Goal: Task Accomplishment & Management: Manage account settings

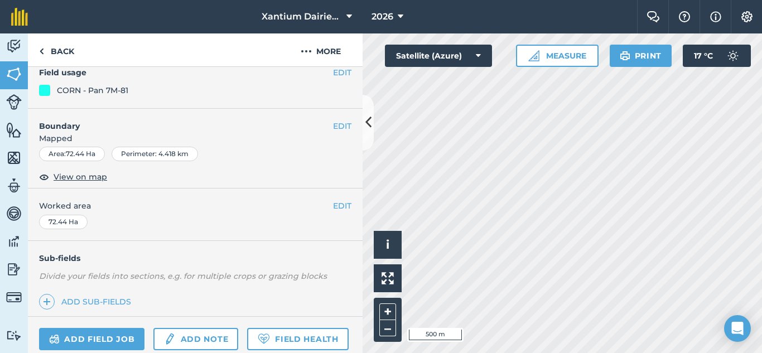
scroll to position [223, 0]
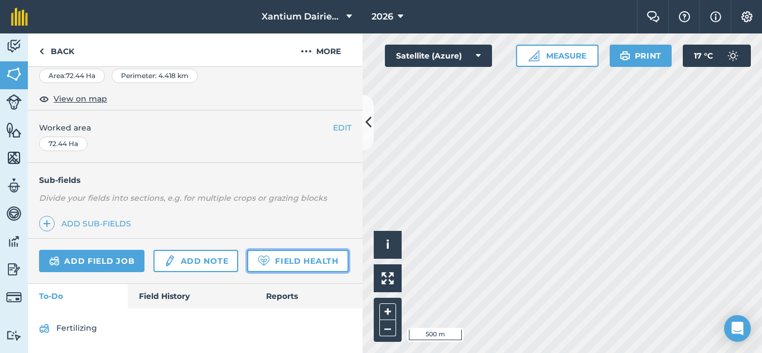
click at [247, 262] on link "Field Health" at bounding box center [297, 261] width 101 height 22
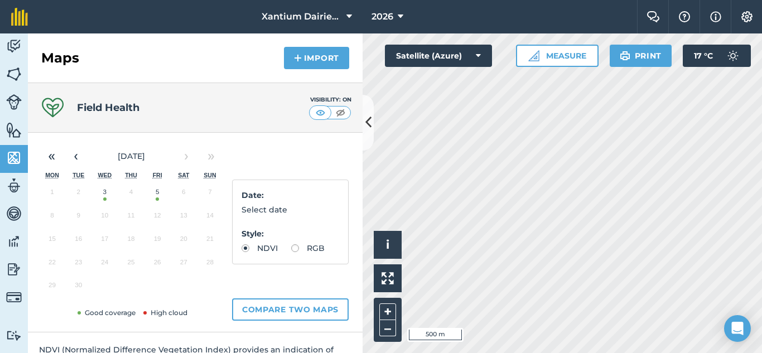
click at [157, 199] on button "5" at bounding box center [157, 194] width 26 height 23
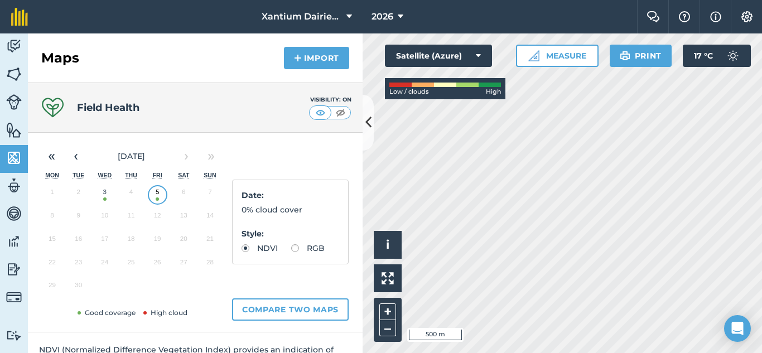
click at [291, 252] on label "RGB" at bounding box center [307, 248] width 33 height 8
radio input "true"
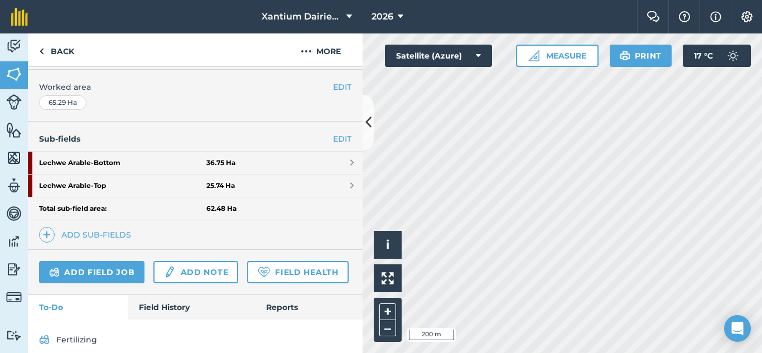
scroll to position [223, 0]
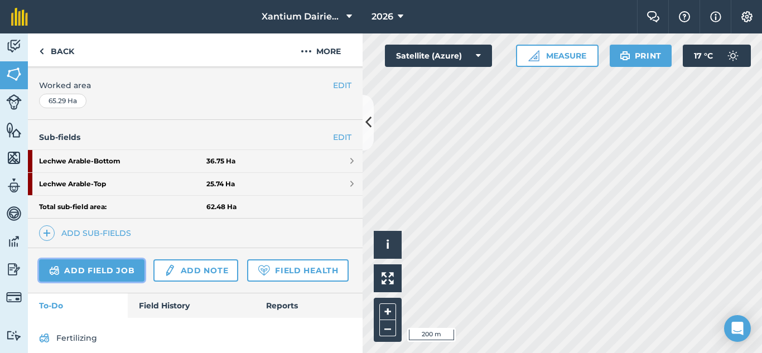
click at [105, 267] on link "Add field job" at bounding box center [91, 270] width 105 height 22
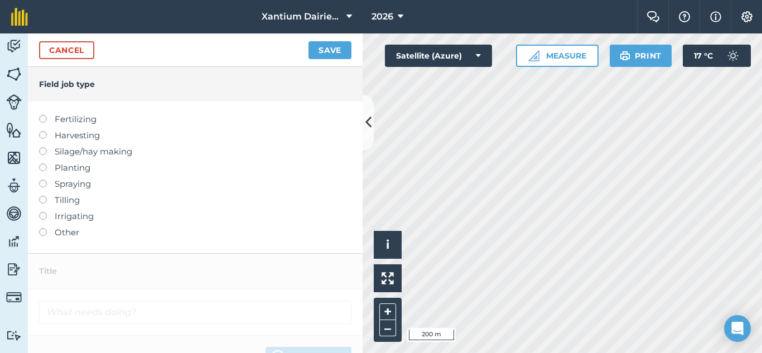
click at [44, 115] on label at bounding box center [47, 115] width 16 height 0
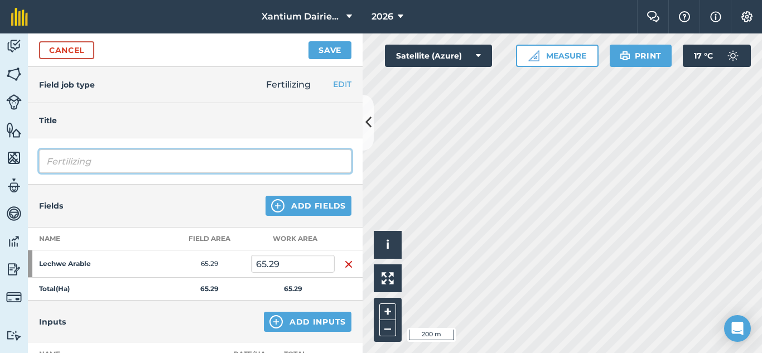
drag, startPoint x: 70, startPoint y: 167, endPoint x: 14, endPoint y: 170, distance: 56.4
click at [14, 170] on div "Activity Fields Livestock Features Maps Team Vehicles Data Reporting Billing Tu…" at bounding box center [381, 193] width 762 height 320
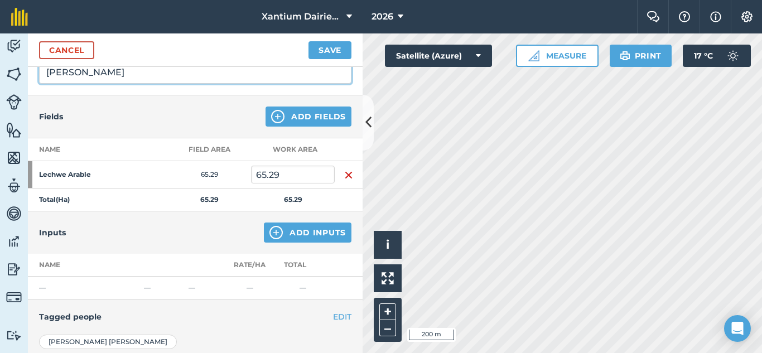
scroll to position [112, 0]
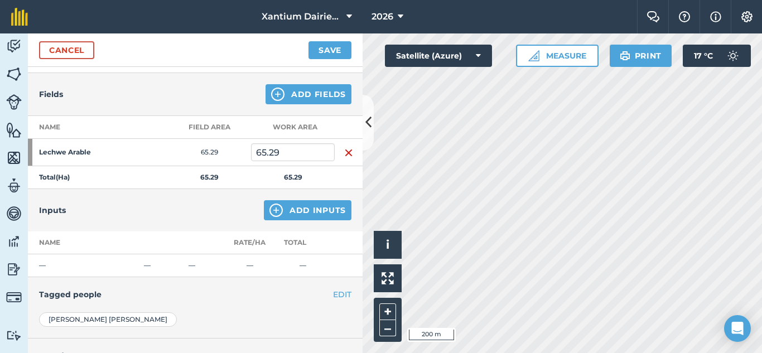
type input "[PERSON_NAME]"
click at [306, 211] on button "Add Inputs" at bounding box center [308, 210] width 88 height 20
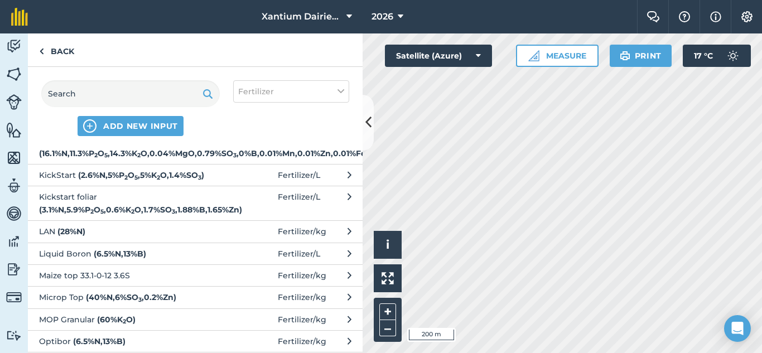
scroll to position [223, 0]
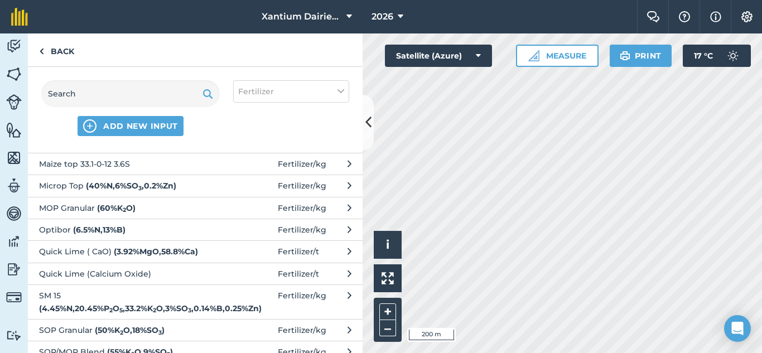
click at [131, 280] on span "Quick Lime (Calcium Oxide)" at bounding box center [130, 274] width 182 height 12
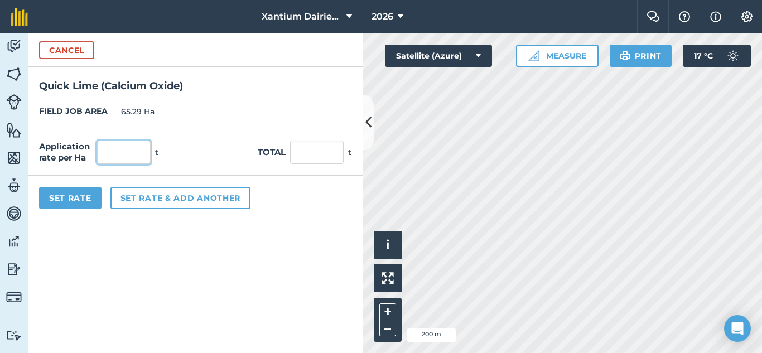
click at [120, 147] on input "text" at bounding box center [124, 152] width 54 height 23
type input "1.6"
type input "104.464"
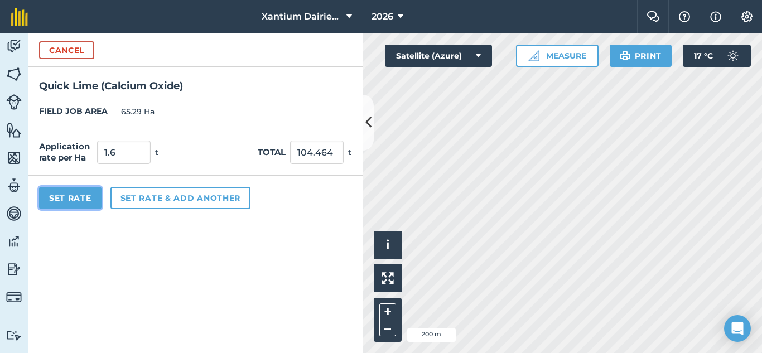
click at [71, 203] on button "Set Rate" at bounding box center [70, 198] width 62 height 22
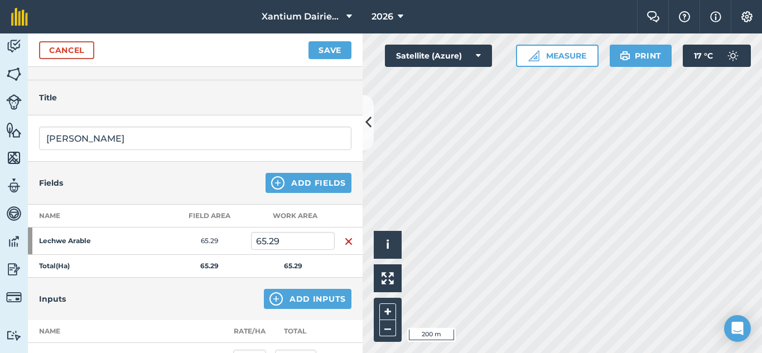
scroll to position [0, 0]
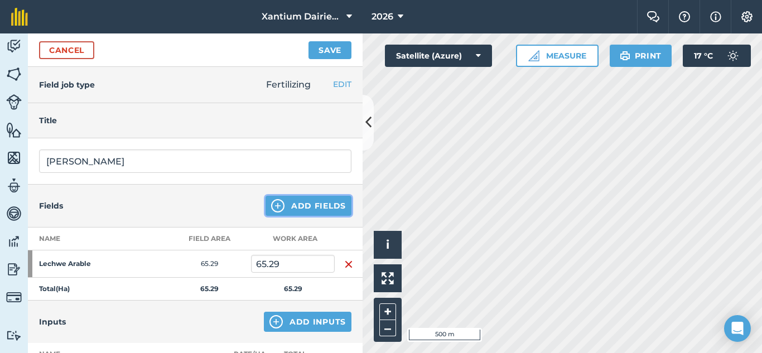
click at [281, 213] on button "Add Fields" at bounding box center [309, 206] width 86 height 20
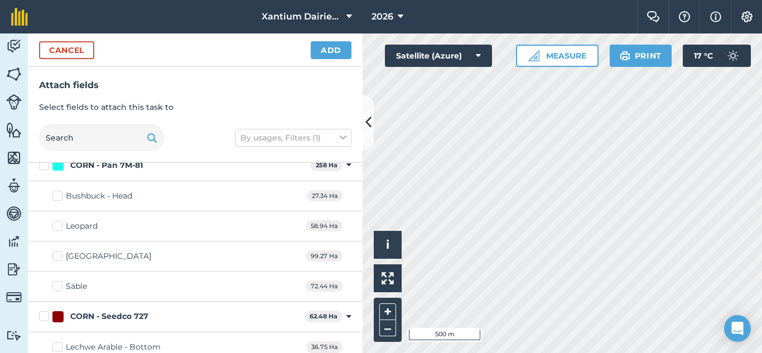
scroll to position [223, 0]
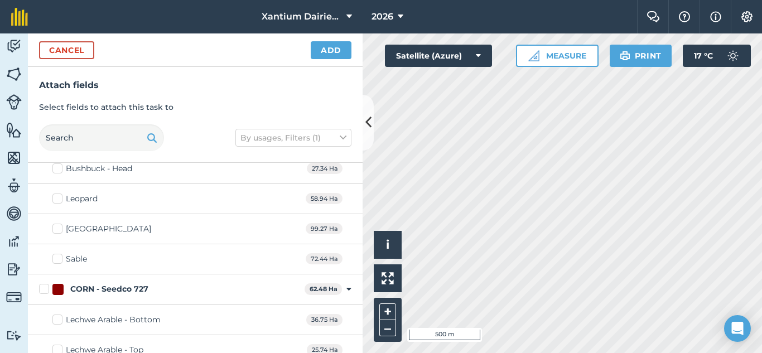
click at [54, 261] on label "Sable" at bounding box center [69, 259] width 35 height 12
click at [54, 261] on input "Sable" at bounding box center [55, 256] width 7 height 7
checkbox input "true"
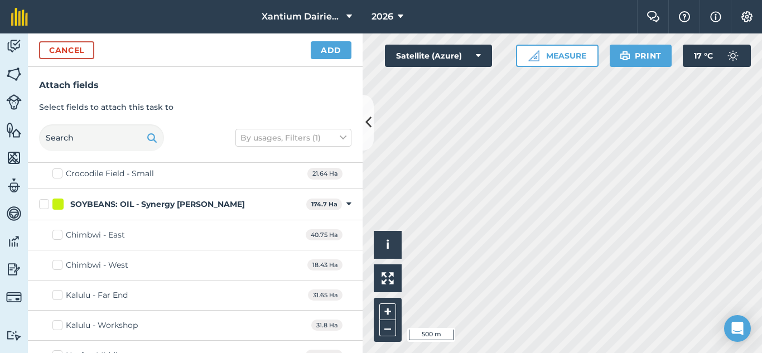
scroll to position [669, 0]
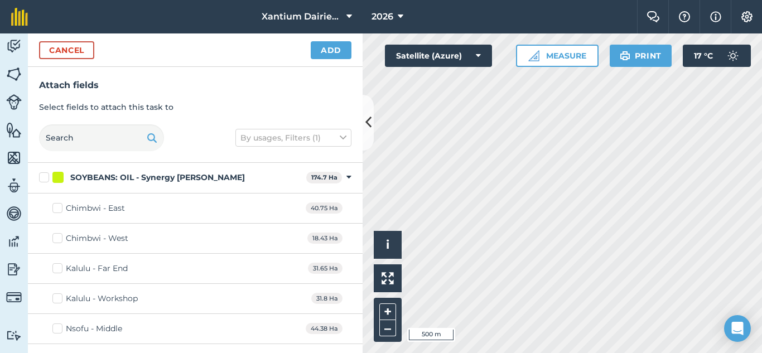
click at [54, 209] on label "Chimbwi - East" at bounding box center [88, 209] width 73 height 12
click at [54, 209] on input "Chimbwi - East" at bounding box center [55, 206] width 7 height 7
checkbox input "true"
click at [55, 231] on div "Chimbwi - West 18.43 Ha" at bounding box center [195, 239] width 335 height 30
click at [57, 237] on label "Chimbwi - West" at bounding box center [90, 239] width 76 height 12
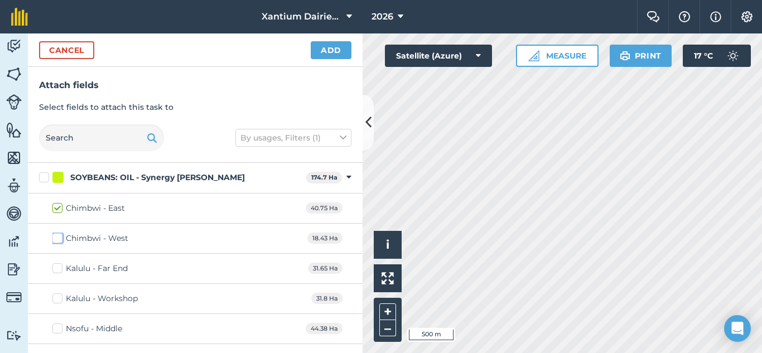
click at [57, 237] on input "Chimbwi - West" at bounding box center [55, 236] width 7 height 7
checkbox input "true"
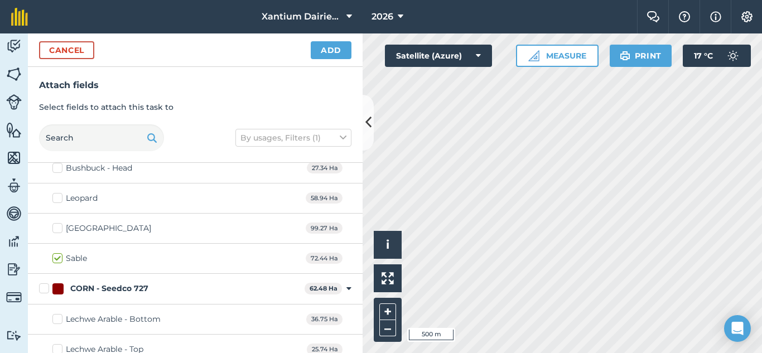
scroll to position [335, 0]
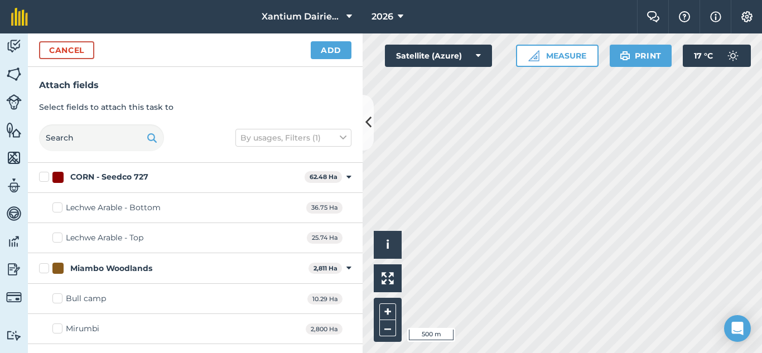
click at [58, 238] on label "Lechwe Arable - Top" at bounding box center [97, 238] width 91 height 12
click at [58, 238] on input "Lechwe Arable - Top" at bounding box center [55, 235] width 7 height 7
checkbox input "true"
click at [62, 207] on label "Lechwe Arable - Bottom" at bounding box center [106, 208] width 108 height 12
click at [60, 207] on input "Lechwe Arable - Bottom" at bounding box center [55, 205] width 7 height 7
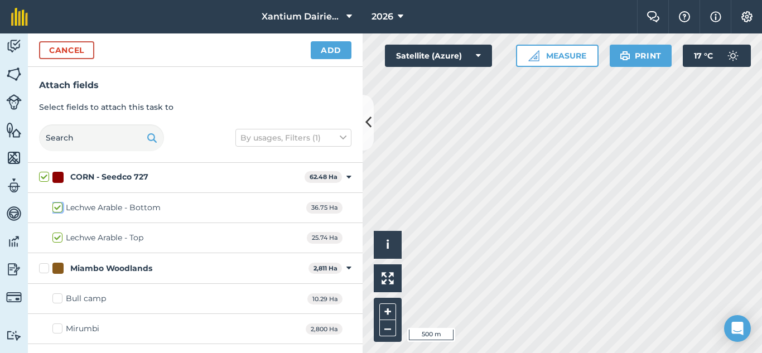
checkbox input "true"
click at [306, 52] on div "Cancel Add" at bounding box center [195, 49] width 335 height 33
click at [321, 52] on button "Add" at bounding box center [331, 50] width 41 height 18
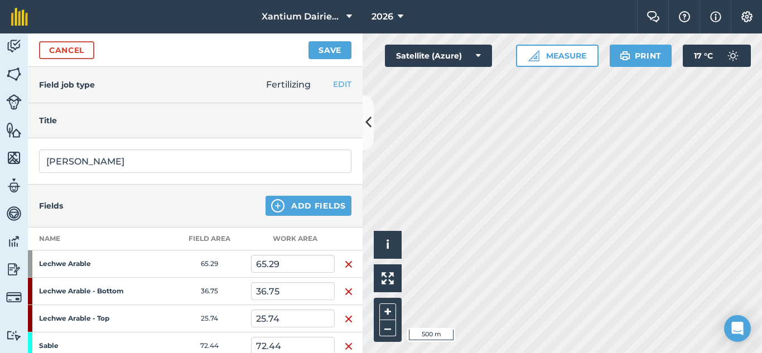
scroll to position [112, 0]
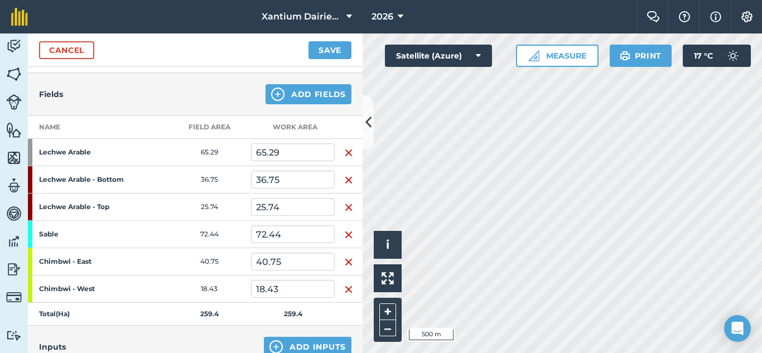
click at [344, 158] on img "button" at bounding box center [348, 152] width 9 height 13
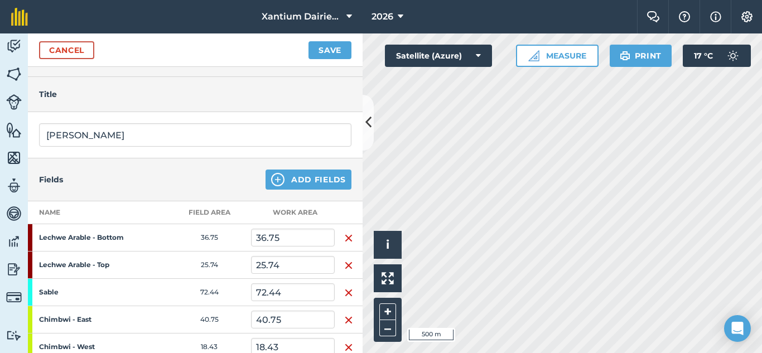
scroll to position [0, 0]
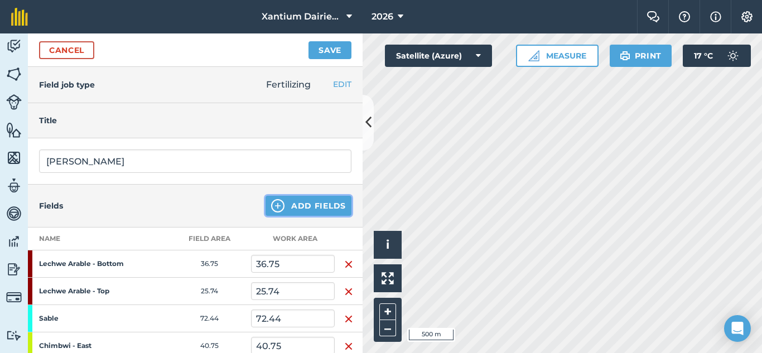
click at [306, 205] on button "Add Fields" at bounding box center [309, 206] width 86 height 20
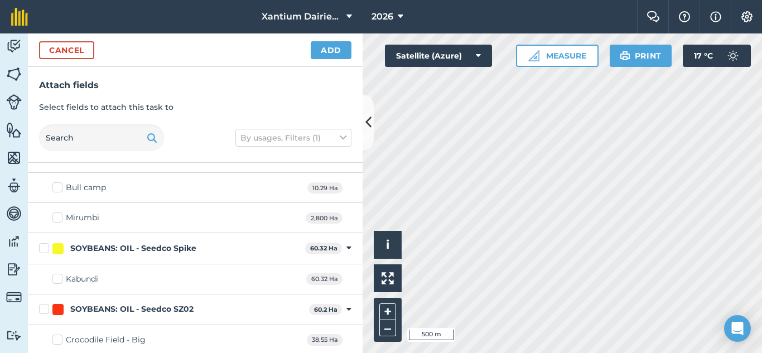
scroll to position [558, 0]
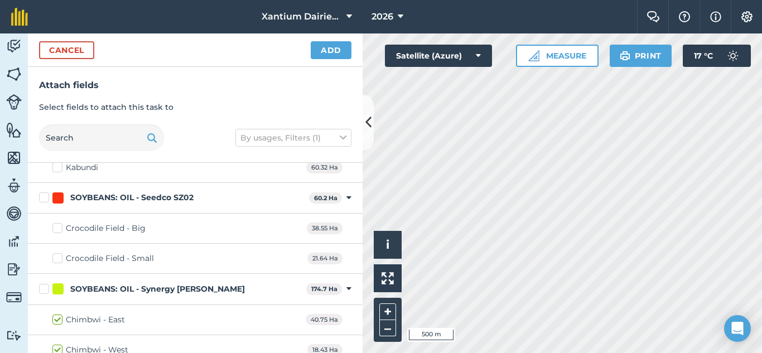
click at [56, 232] on label "Crocodile Field - Big" at bounding box center [98, 229] width 93 height 12
click at [56, 230] on input "Crocodile Field - Big" at bounding box center [55, 226] width 7 height 7
checkbox input "true"
click at [61, 265] on div "Crocodile Field - Small 21.64 Ha" at bounding box center [195, 259] width 335 height 30
click at [61, 259] on label "Crocodile Field - Small" at bounding box center [103, 259] width 102 height 12
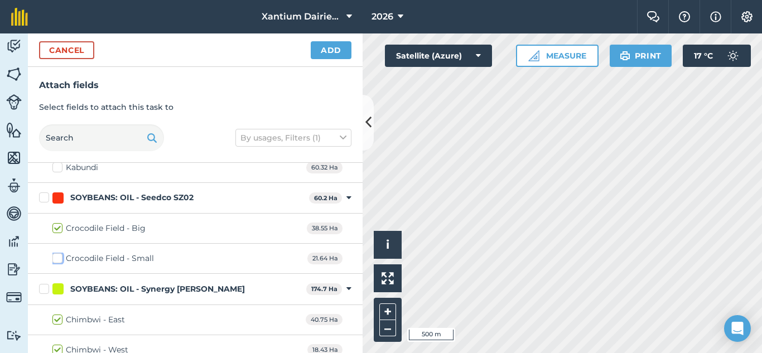
click at [60, 259] on input "Crocodile Field - Small" at bounding box center [55, 256] width 7 height 7
checkbox input "true"
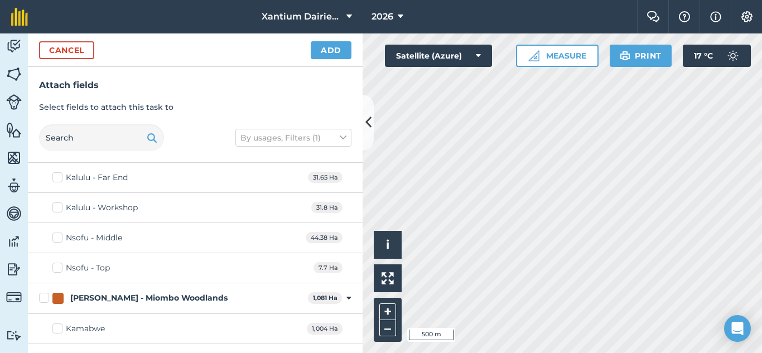
scroll to position [781, 0]
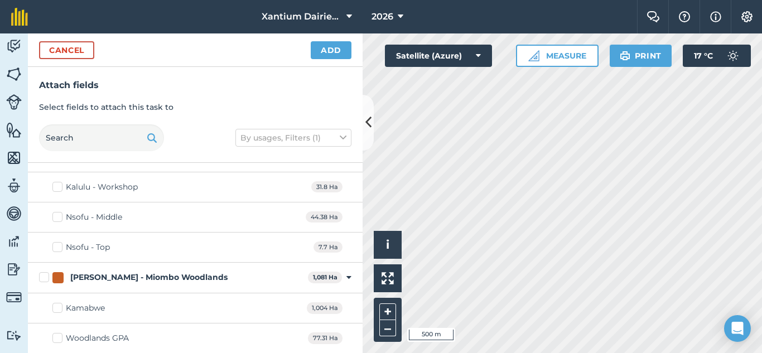
click at [60, 221] on label "Nsofu - Middle" at bounding box center [87, 217] width 70 height 12
click at [60, 219] on input "Nsofu - Middle" at bounding box center [55, 214] width 7 height 7
checkbox input "true"
click at [338, 53] on button "Add" at bounding box center [331, 50] width 41 height 18
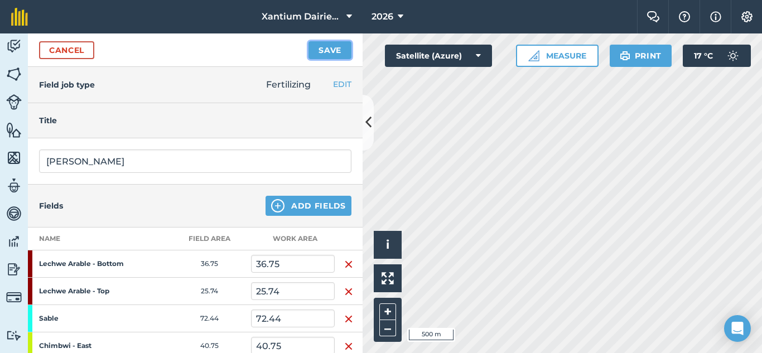
click at [333, 52] on button "Save" at bounding box center [330, 50] width 43 height 18
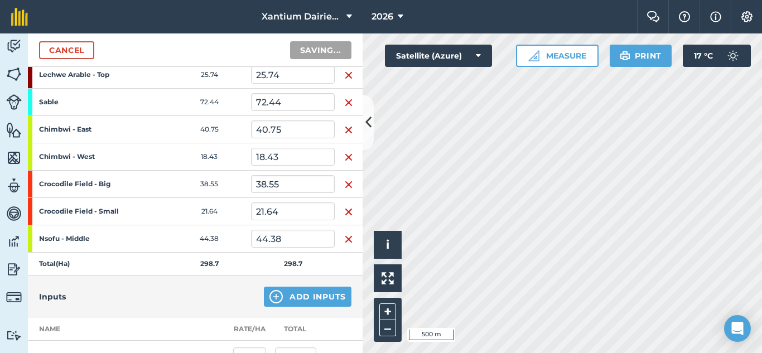
scroll to position [223, 0]
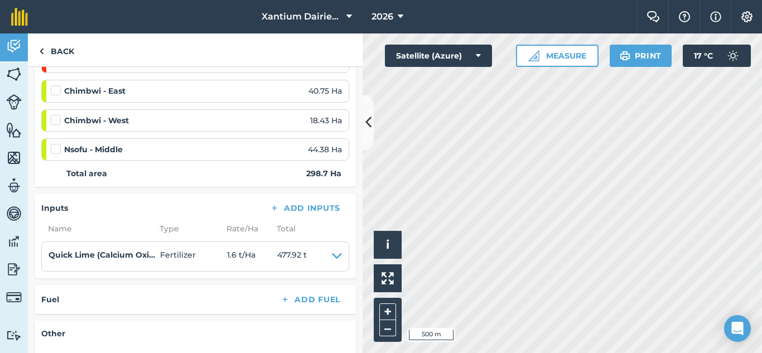
scroll to position [335, 0]
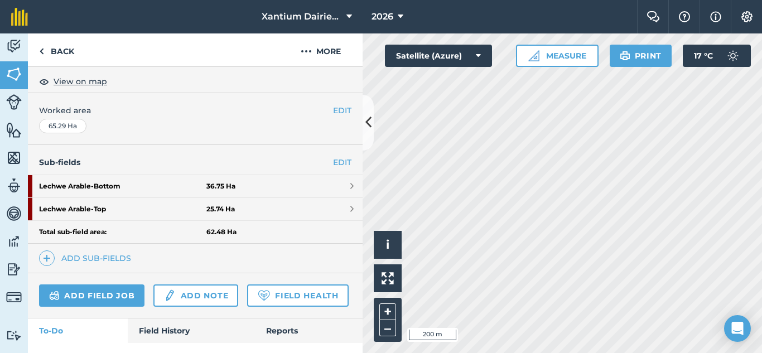
scroll to position [223, 0]
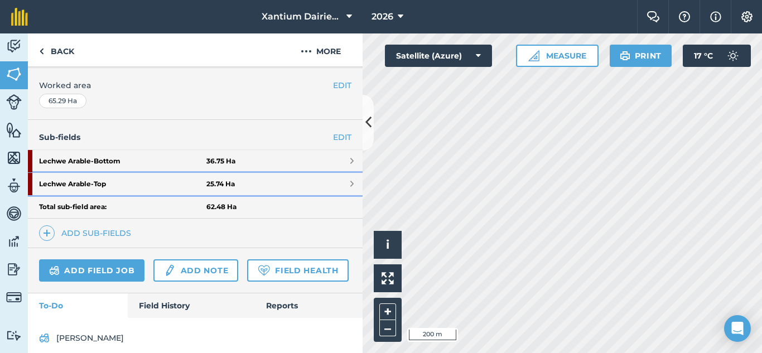
click at [116, 186] on strong "Lechwe Arable - Top" at bounding box center [122, 184] width 167 height 22
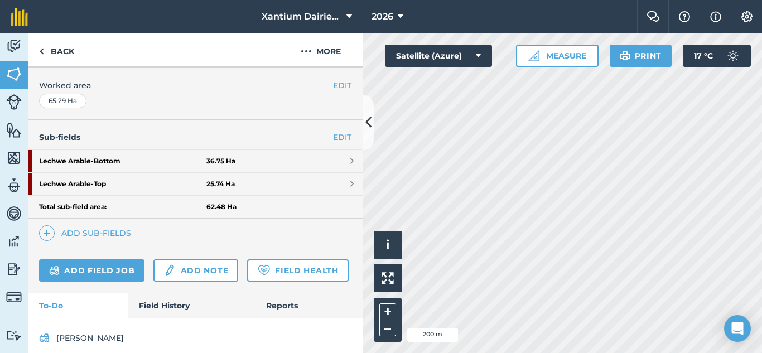
scroll to position [183, 0]
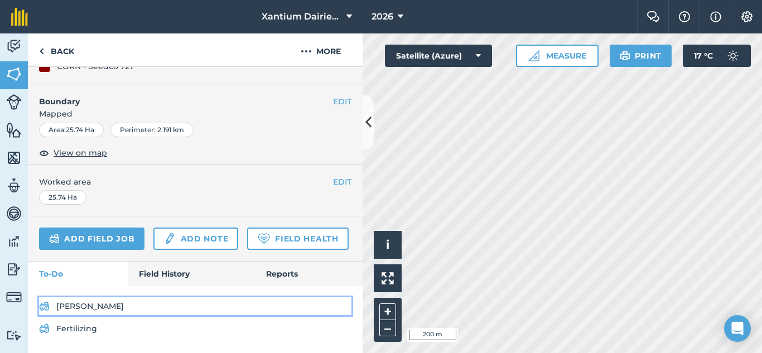
click at [64, 307] on link "[PERSON_NAME]" at bounding box center [195, 306] width 312 height 18
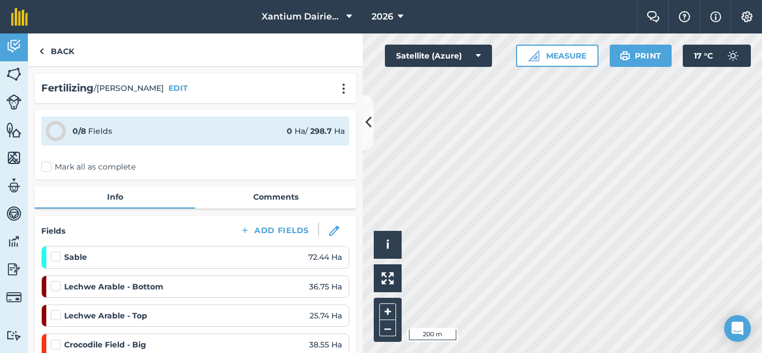
click at [57, 310] on label at bounding box center [57, 310] width 13 height 0
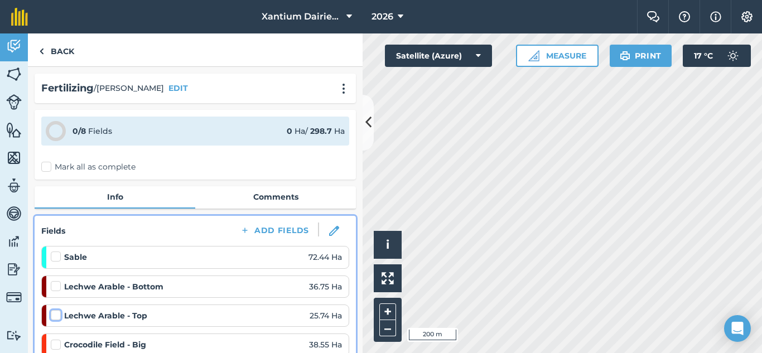
click at [57, 315] on input "checkbox" at bounding box center [54, 313] width 7 height 7
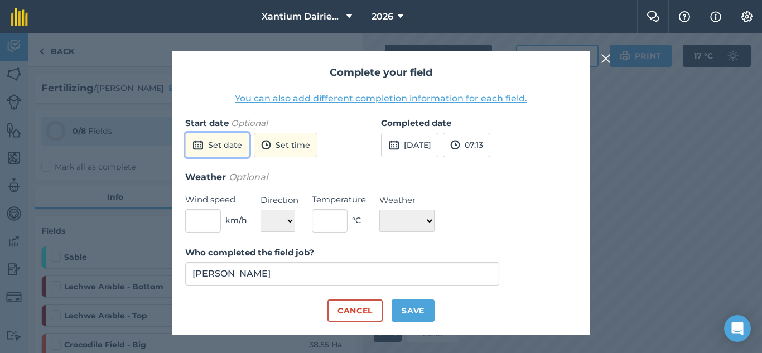
click at [231, 146] on button "Set date" at bounding box center [217, 145] width 64 height 25
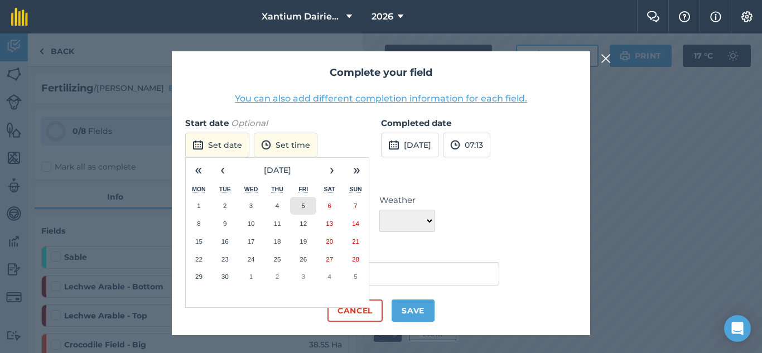
click at [306, 205] on button "5" at bounding box center [303, 206] width 26 height 18
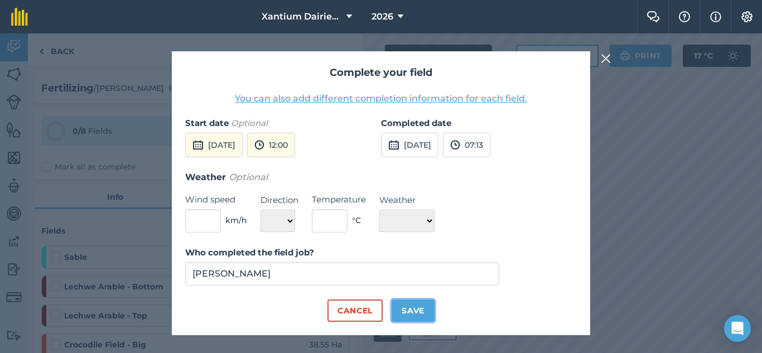
click at [422, 314] on button "Save" at bounding box center [413, 311] width 43 height 22
checkbox input "true"
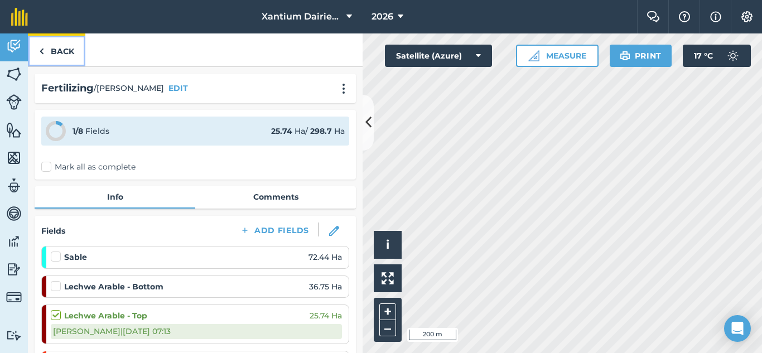
click at [42, 52] on img at bounding box center [41, 51] width 5 height 13
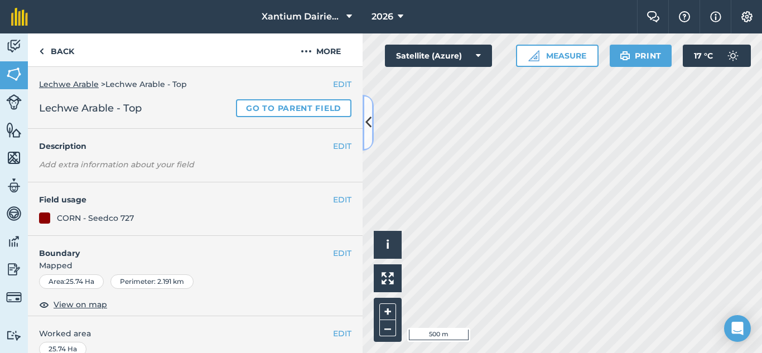
click at [368, 119] on icon at bounding box center [368, 123] width 6 height 20
